Goal: Information Seeking & Learning: Learn about a topic

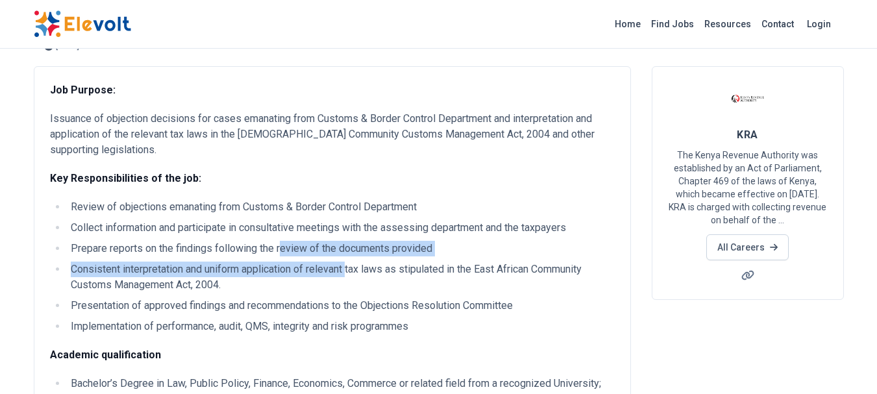
drag, startPoint x: 282, startPoint y: 249, endPoint x: 353, endPoint y: 257, distance: 70.6
click at [353, 257] on ul "Review of objections emanating from Customs & Border Control Department Collect…" at bounding box center [332, 266] width 565 height 135
click at [92, 264] on li "Consistent interpretation and uniform application of relevant tax laws as stipu…" at bounding box center [341, 277] width 548 height 31
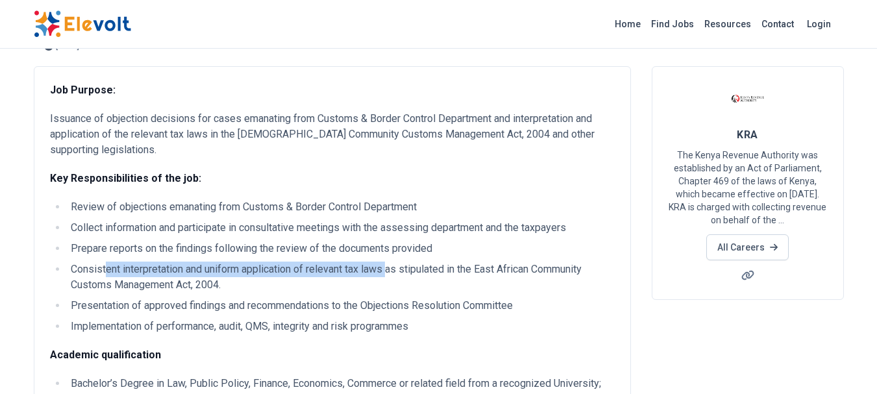
drag, startPoint x: 105, startPoint y: 267, endPoint x: 392, endPoint y: 271, distance: 287.0
click at [392, 271] on li "Consistent interpretation and uniform application of relevant tax laws as stipu…" at bounding box center [341, 277] width 548 height 31
drag, startPoint x: 92, startPoint y: 310, endPoint x: 245, endPoint y: 310, distance: 153.2
click at [245, 310] on li "Presentation of approved findings and recommendations to the Objections Resolut…" at bounding box center [341, 306] width 548 height 16
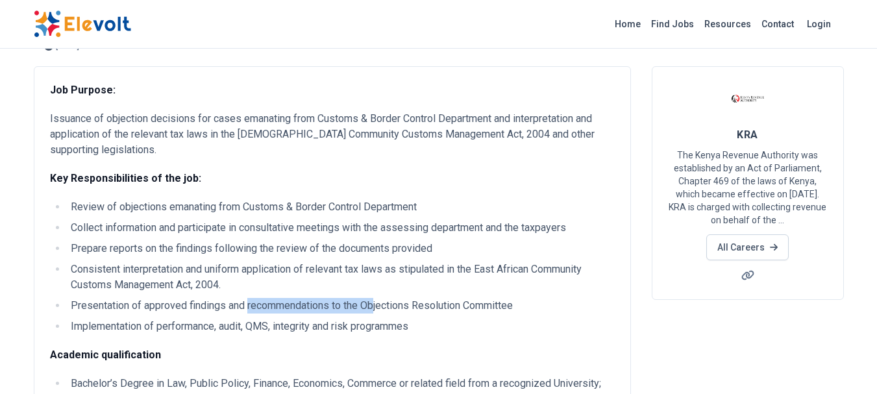
drag, startPoint x: 247, startPoint y: 306, endPoint x: 378, endPoint y: 308, distance: 130.5
click at [378, 308] on li "Presentation of approved findings and recommendations to the Objections Resolut…" at bounding box center [341, 306] width 548 height 16
click at [271, 298] on li "Presentation of approved findings and recommendations to the Objections Resolut…" at bounding box center [341, 306] width 548 height 16
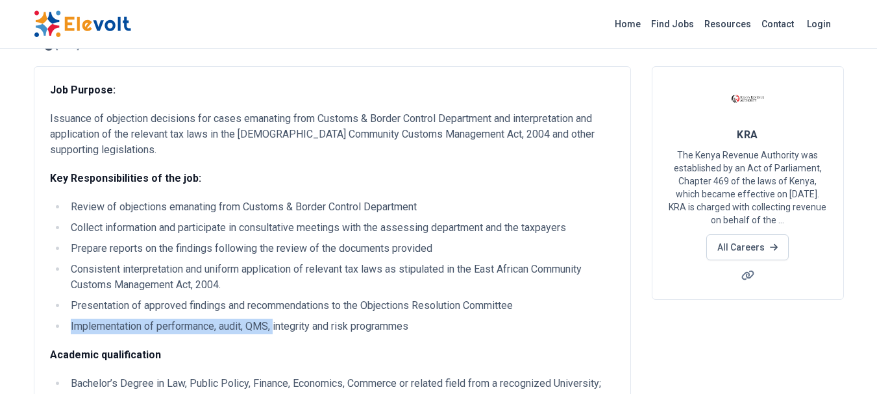
drag, startPoint x: 64, startPoint y: 323, endPoint x: 276, endPoint y: 327, distance: 212.4
click at [276, 327] on ul "Review of objections emanating from Customs & Border Control Department Collect…" at bounding box center [332, 266] width 565 height 135
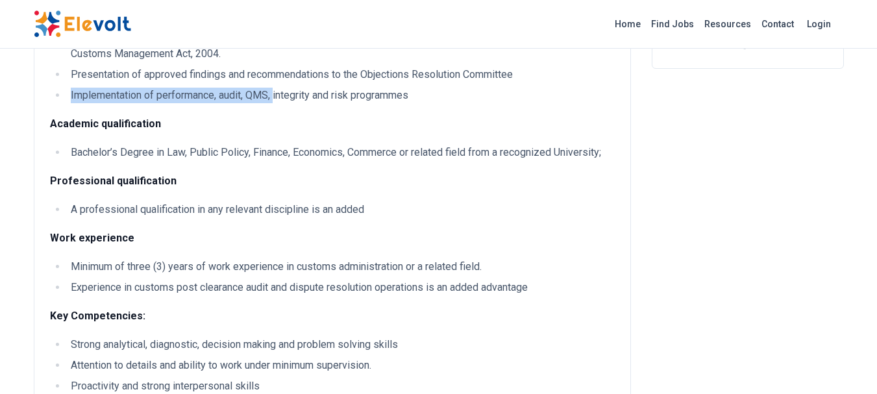
scroll to position [325, 0]
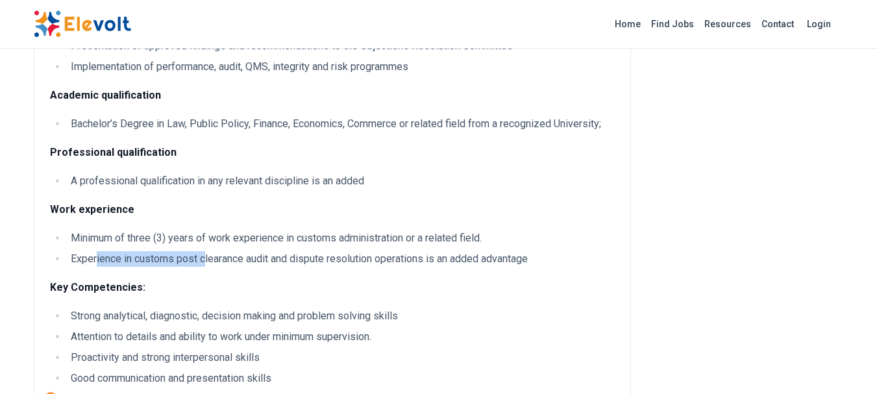
drag, startPoint x: 97, startPoint y: 260, endPoint x: 206, endPoint y: 260, distance: 109.1
click at [206, 260] on li "Experience in customs post clearance audit and dispute resolution operations is…" at bounding box center [341, 259] width 548 height 16
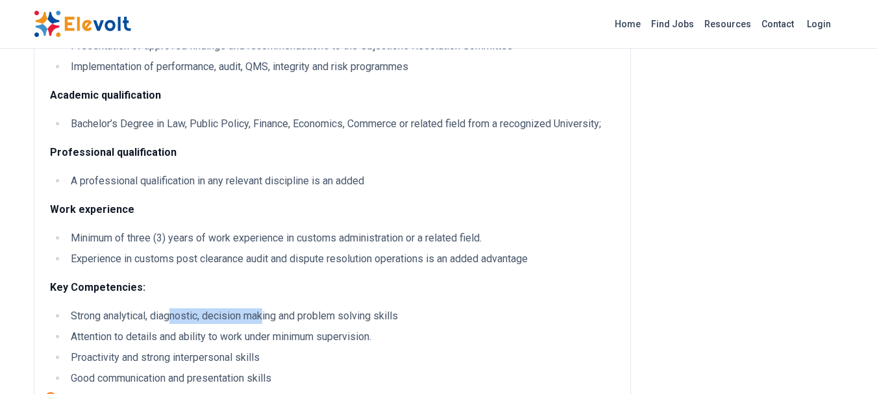
drag, startPoint x: 169, startPoint y: 312, endPoint x: 266, endPoint y: 313, distance: 96.1
click at [266, 313] on li "Strong analytical, diagnostic, decision making and problem solving skills" at bounding box center [341, 316] width 548 height 16
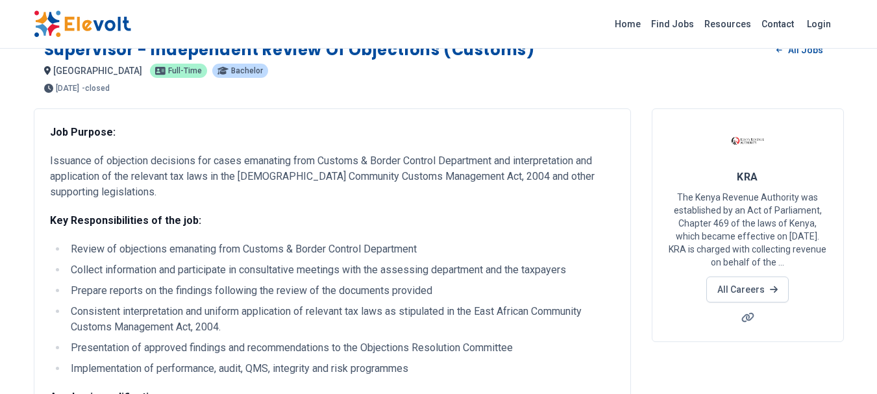
scroll to position [0, 0]
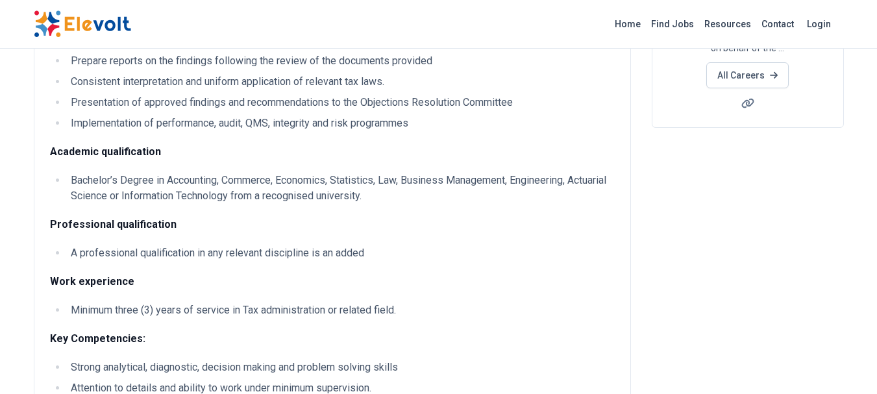
scroll to position [260, 0]
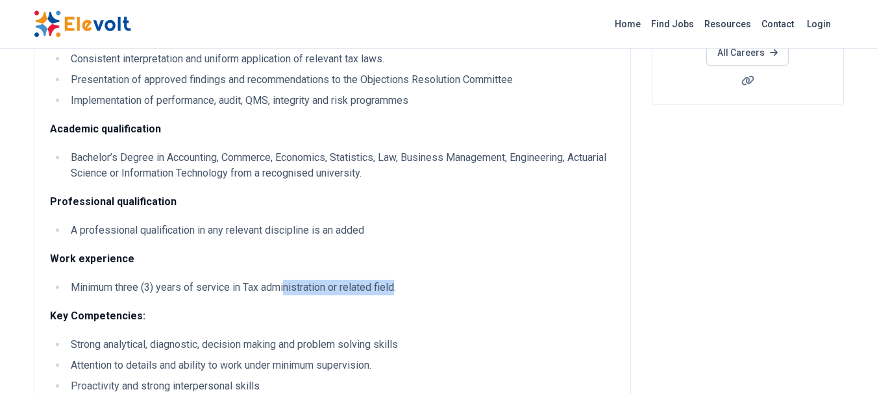
drag, startPoint x: 288, startPoint y: 286, endPoint x: 400, endPoint y: 289, distance: 111.7
click at [400, 289] on li "Minimum three (3) years of service in Tax administration or related field." at bounding box center [341, 288] width 548 height 16
